Goal: Register for event/course: Register for event/course

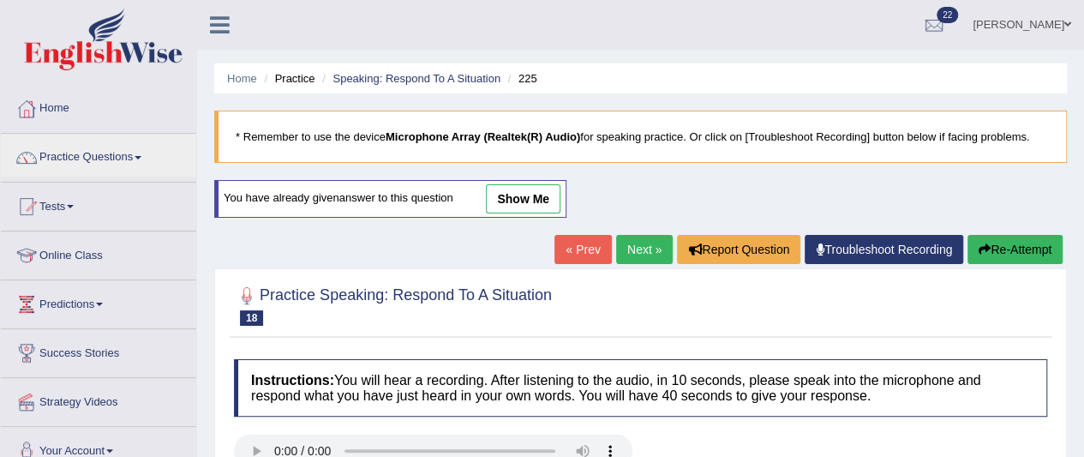
click at [93, 209] on link "Tests" at bounding box center [98, 204] width 195 height 43
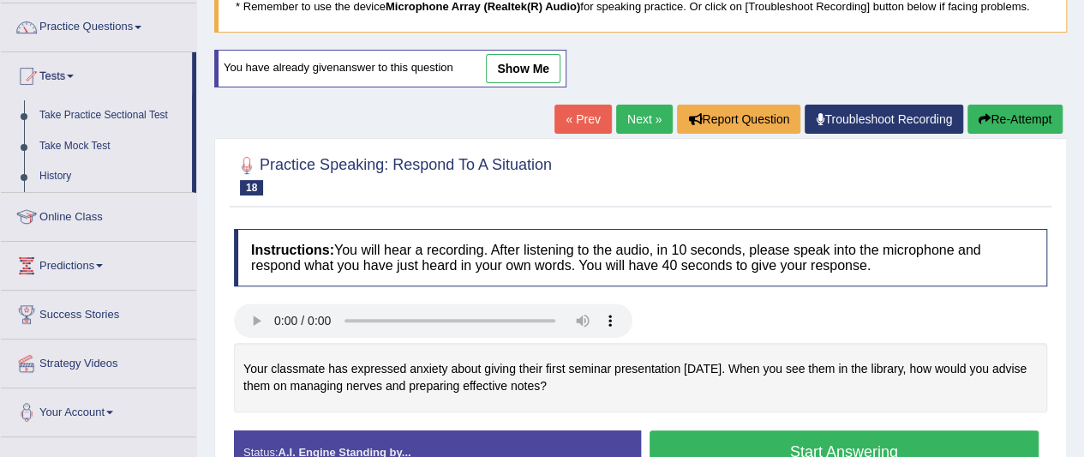
scroll to position [122, 0]
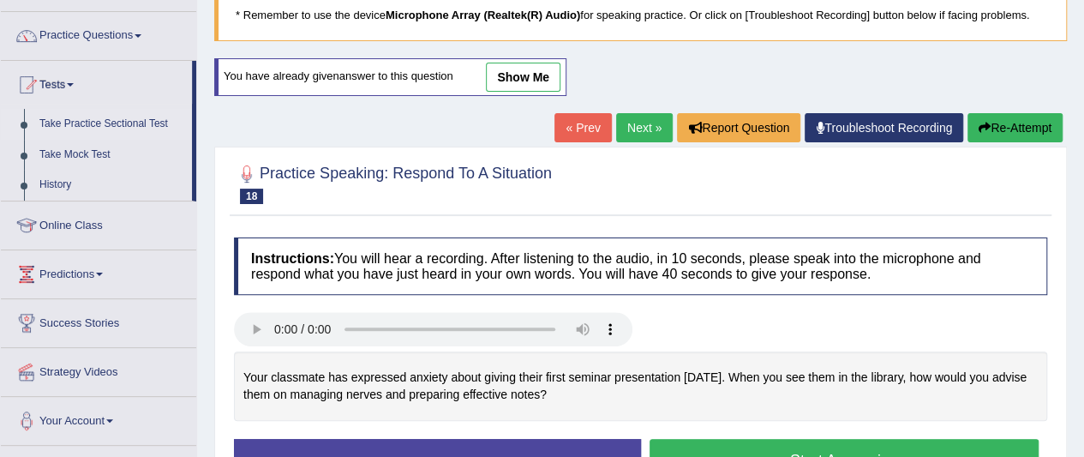
click at [117, 128] on link "Take Practice Sectional Test" at bounding box center [112, 124] width 160 height 31
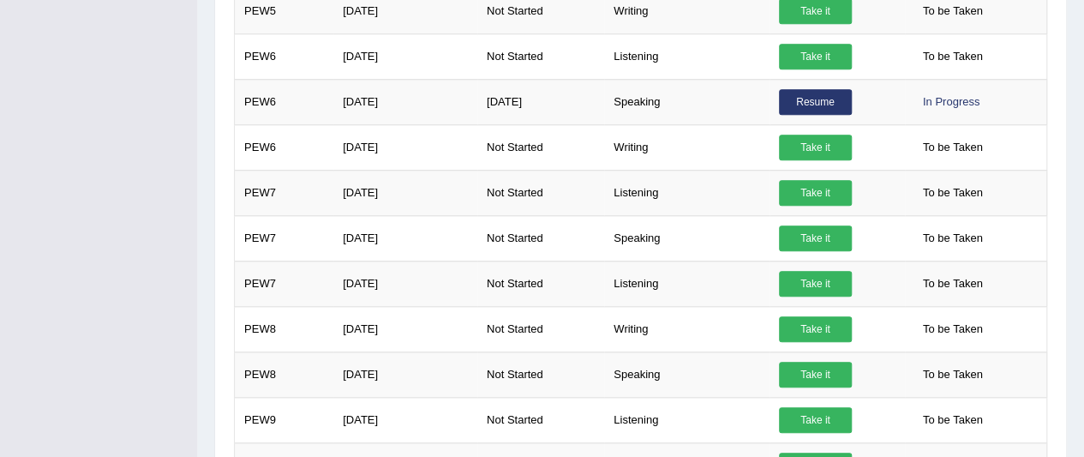
scroll to position [771, 0]
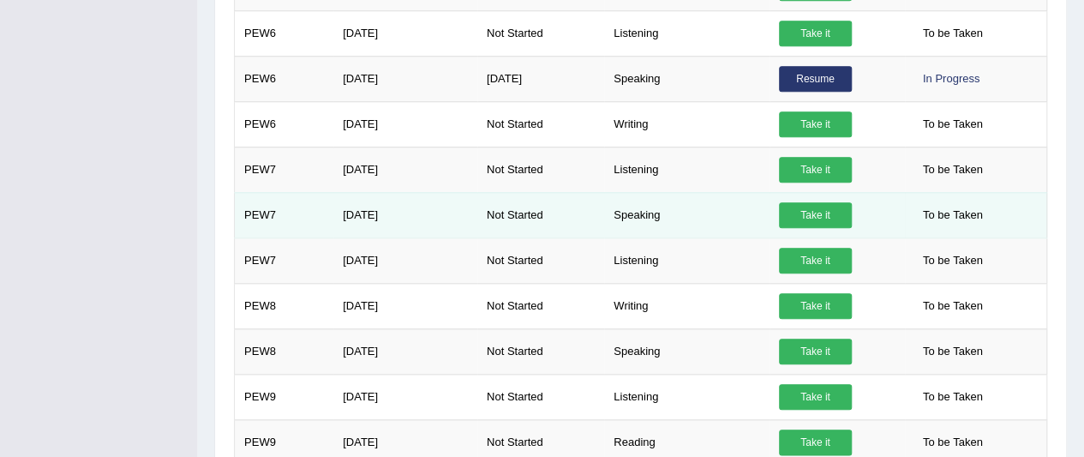
click at [801, 207] on link "Take it" at bounding box center [815, 215] width 73 height 26
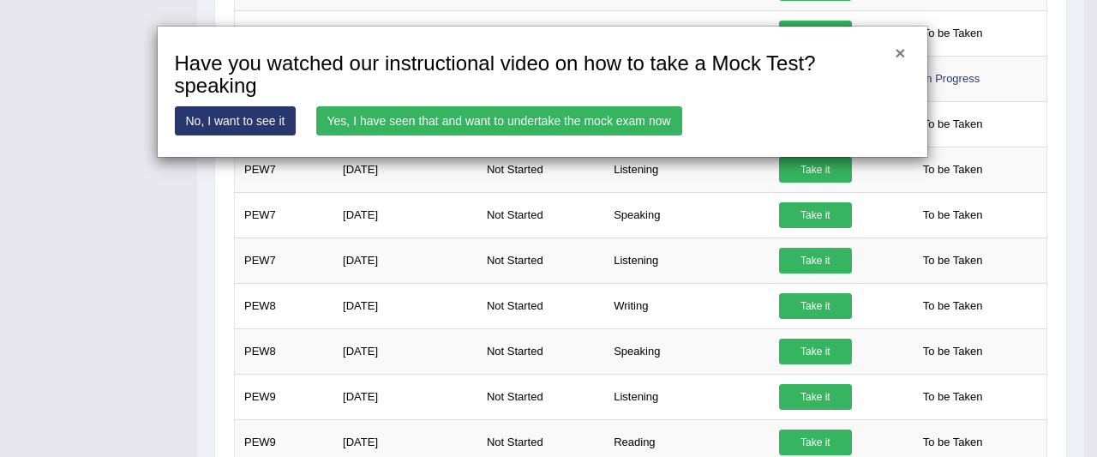
click at [897, 47] on button "×" at bounding box center [900, 53] width 10 height 18
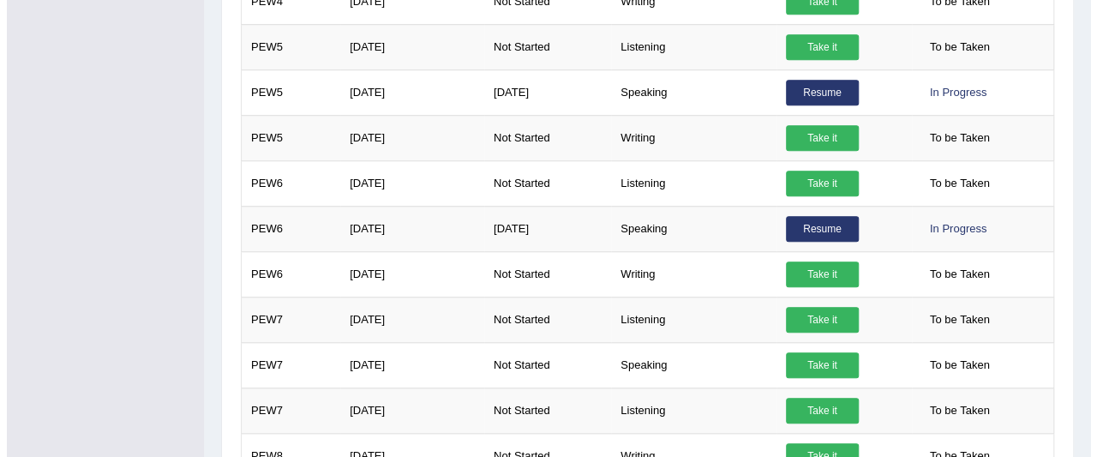
scroll to position [700, 0]
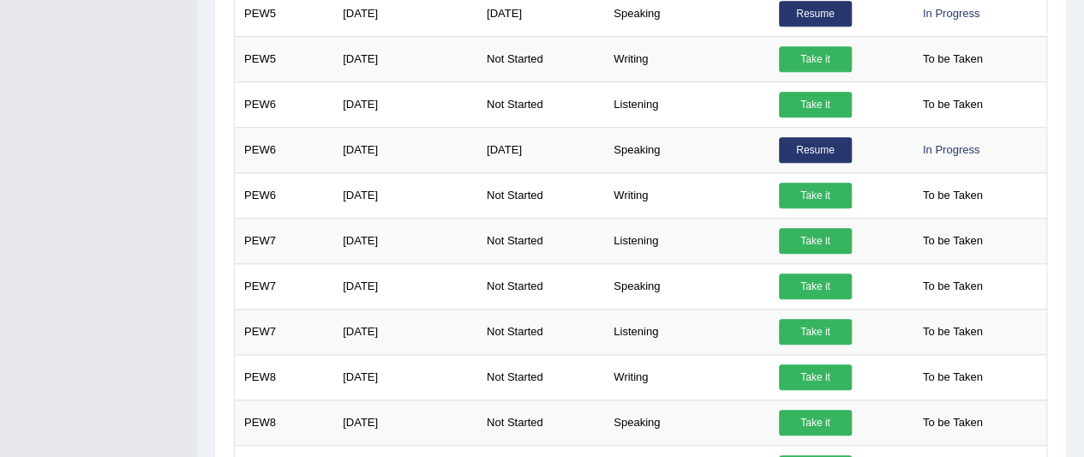
click at [836, 286] on link "Take it" at bounding box center [815, 286] width 73 height 26
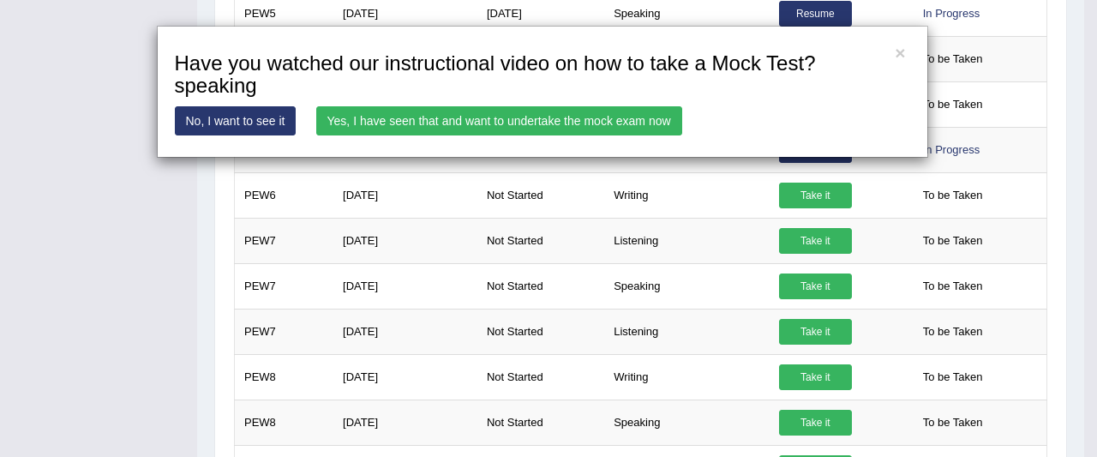
click at [399, 117] on link "Yes, I have seen that and want to undertake the mock exam now" at bounding box center [499, 120] width 366 height 29
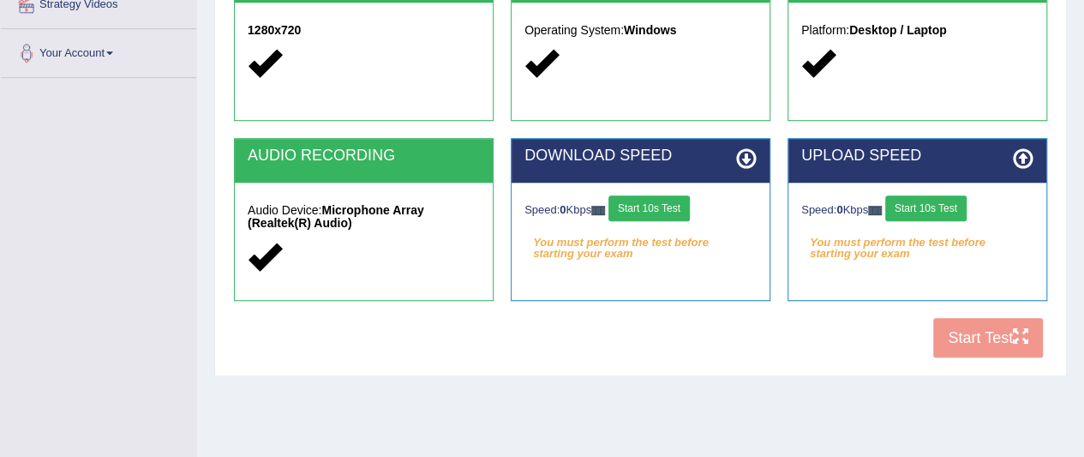
scroll to position [442, 0]
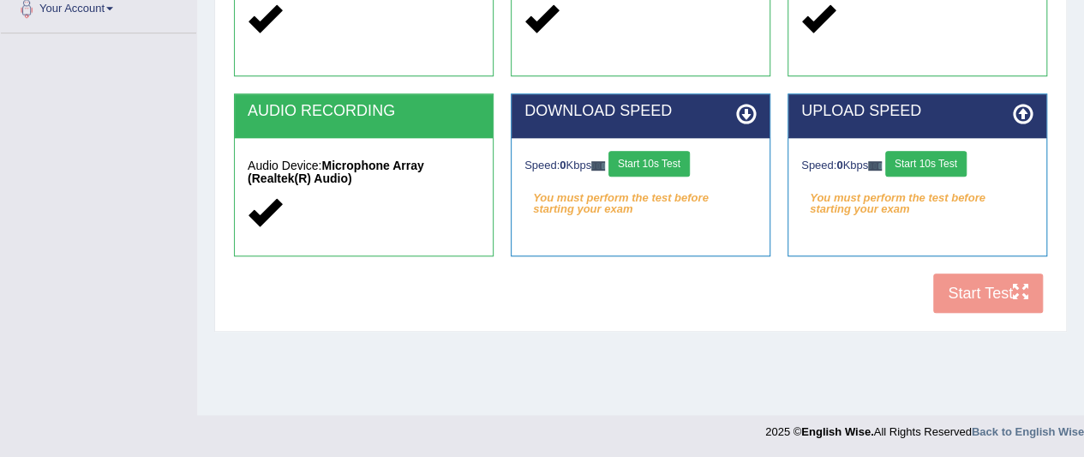
click at [665, 185] on em "You must perform the test before starting your exam" at bounding box center [641, 198] width 232 height 26
click at [661, 163] on button "Start 10s Test" at bounding box center [649, 164] width 81 height 26
click at [945, 164] on button "Start 10s Test" at bounding box center [925, 164] width 81 height 26
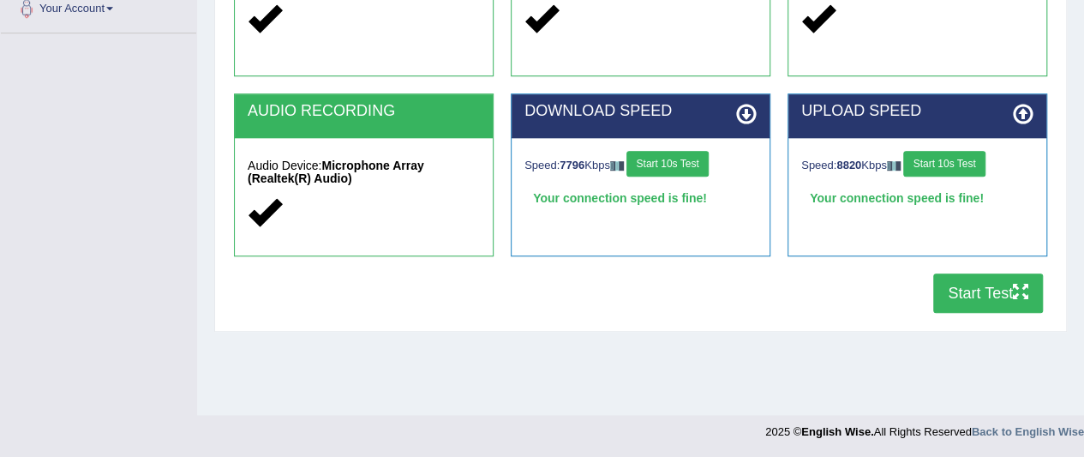
click at [978, 291] on button "Start Test" at bounding box center [988, 292] width 110 height 39
